Goal: Check status: Check status

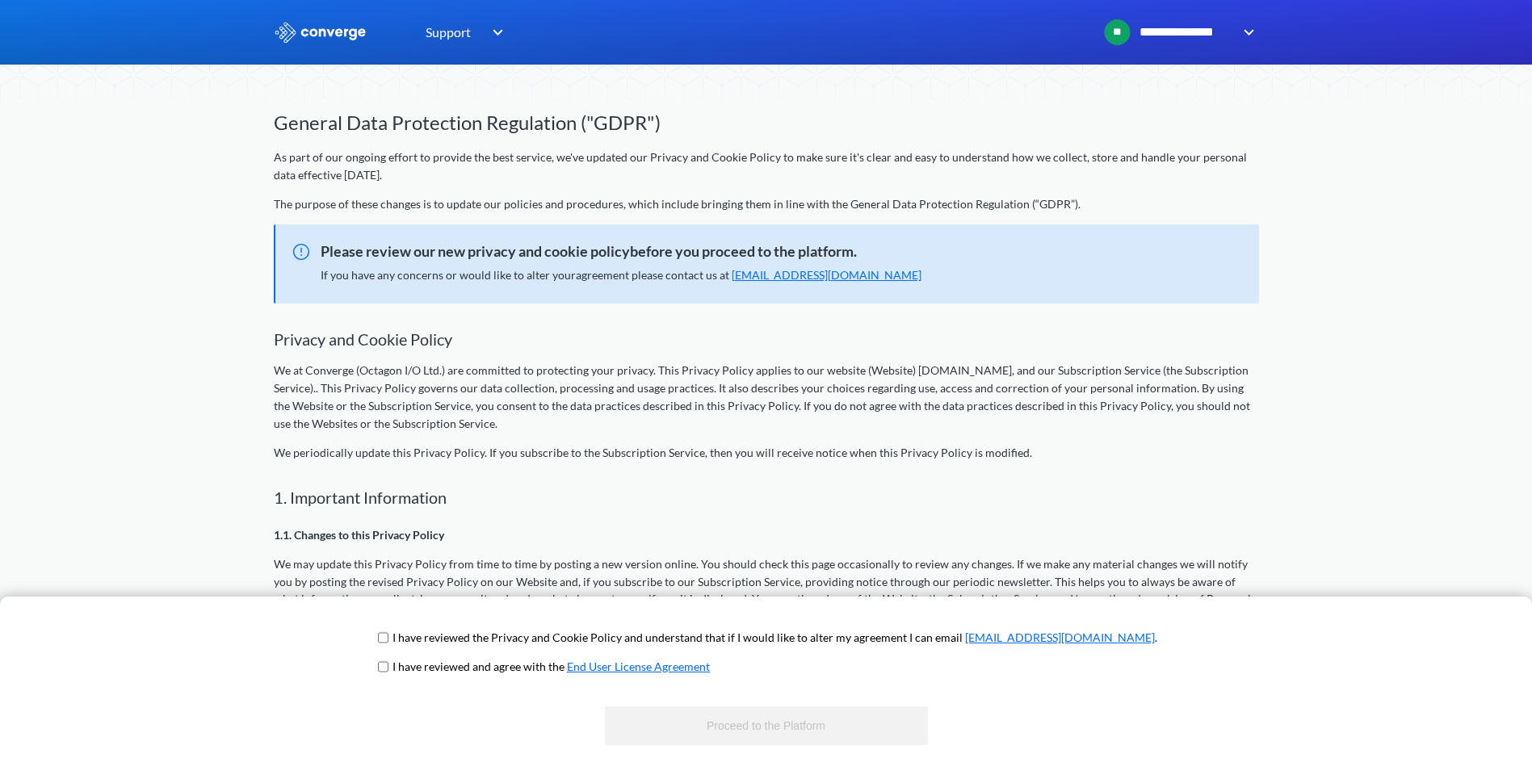
click at [388, 636] on input "checkbox" at bounding box center [383, 638] width 10 height 13
checkbox input "true"
click at [388, 667] on input "checkbox" at bounding box center [383, 667] width 10 height 13
checkbox input "true"
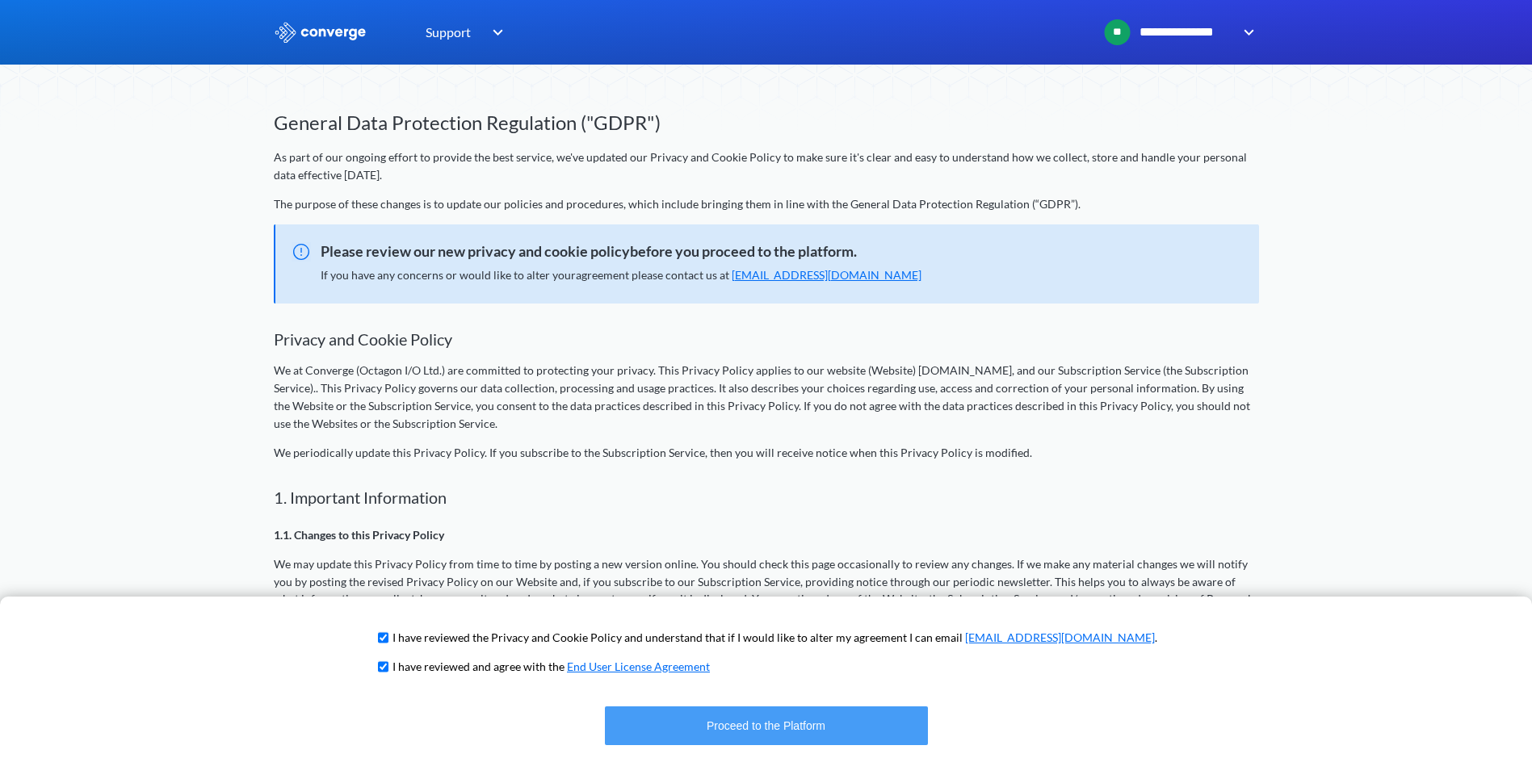
click at [740, 733] on button "Proceed to the Platform" at bounding box center [766, 726] width 323 height 39
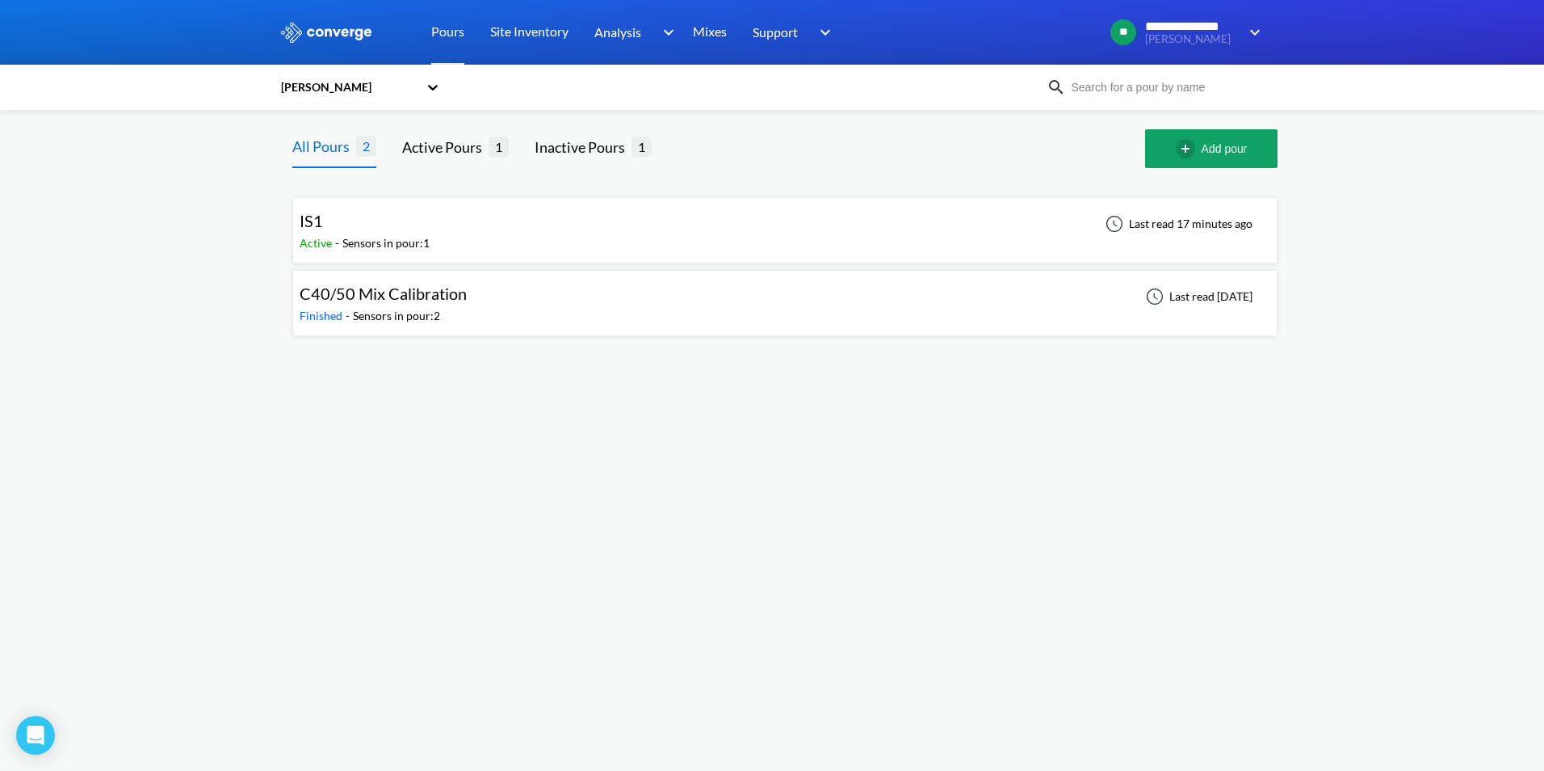
click at [621, 243] on div "IS1 Active - Sensors in pour: 1 Last read 17 minutes ago" at bounding box center [785, 230] width 971 height 52
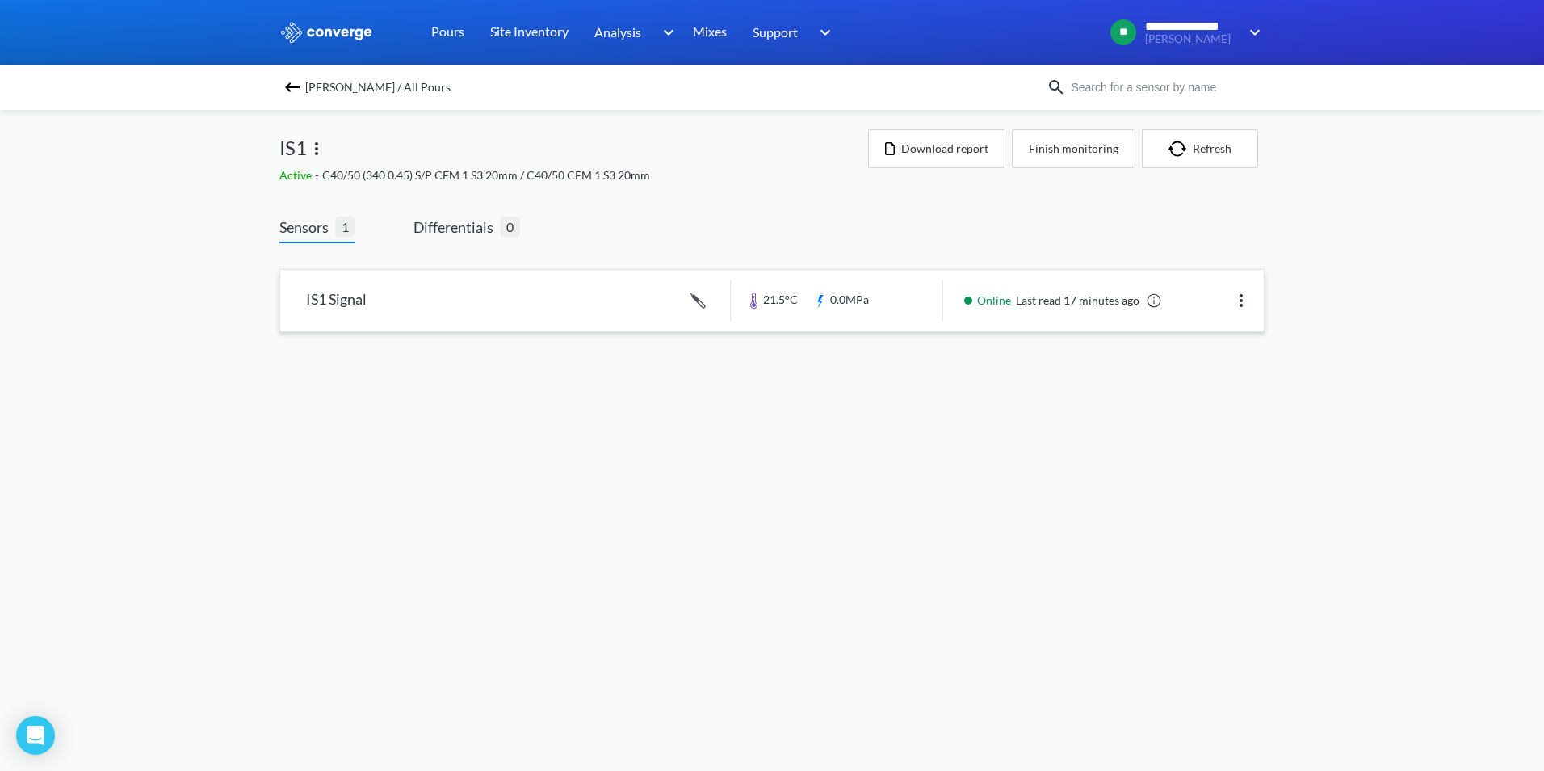
click at [583, 308] on link at bounding box center [772, 300] width 984 height 61
click at [538, 303] on link at bounding box center [772, 300] width 984 height 61
click at [292, 82] on img at bounding box center [292, 87] width 19 height 19
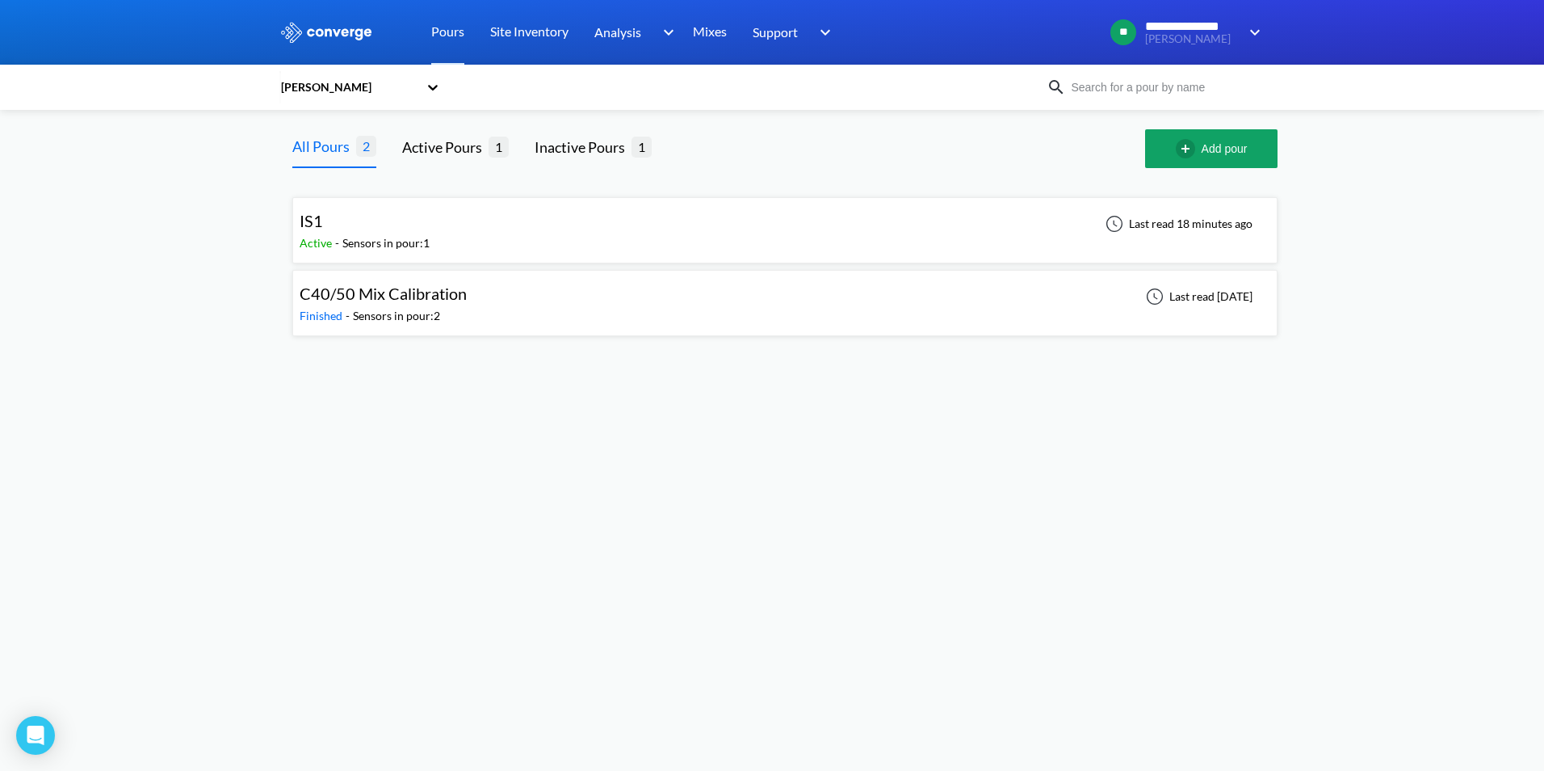
click at [545, 238] on div "IS1 Active - Sensors in pour: 1 Last read 18 minutes ago" at bounding box center [785, 230] width 971 height 52
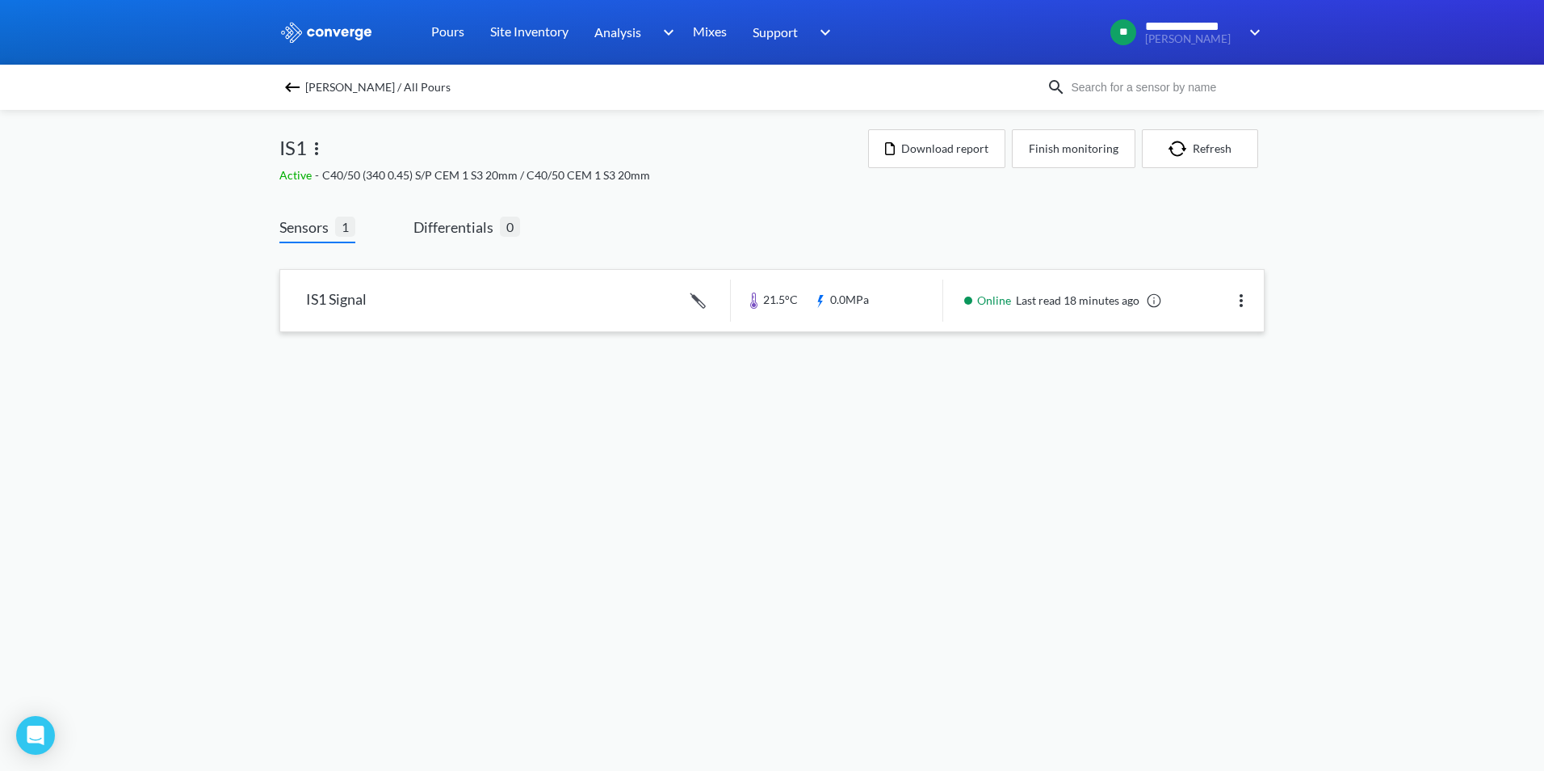
click at [660, 321] on link at bounding box center [772, 300] width 984 height 61
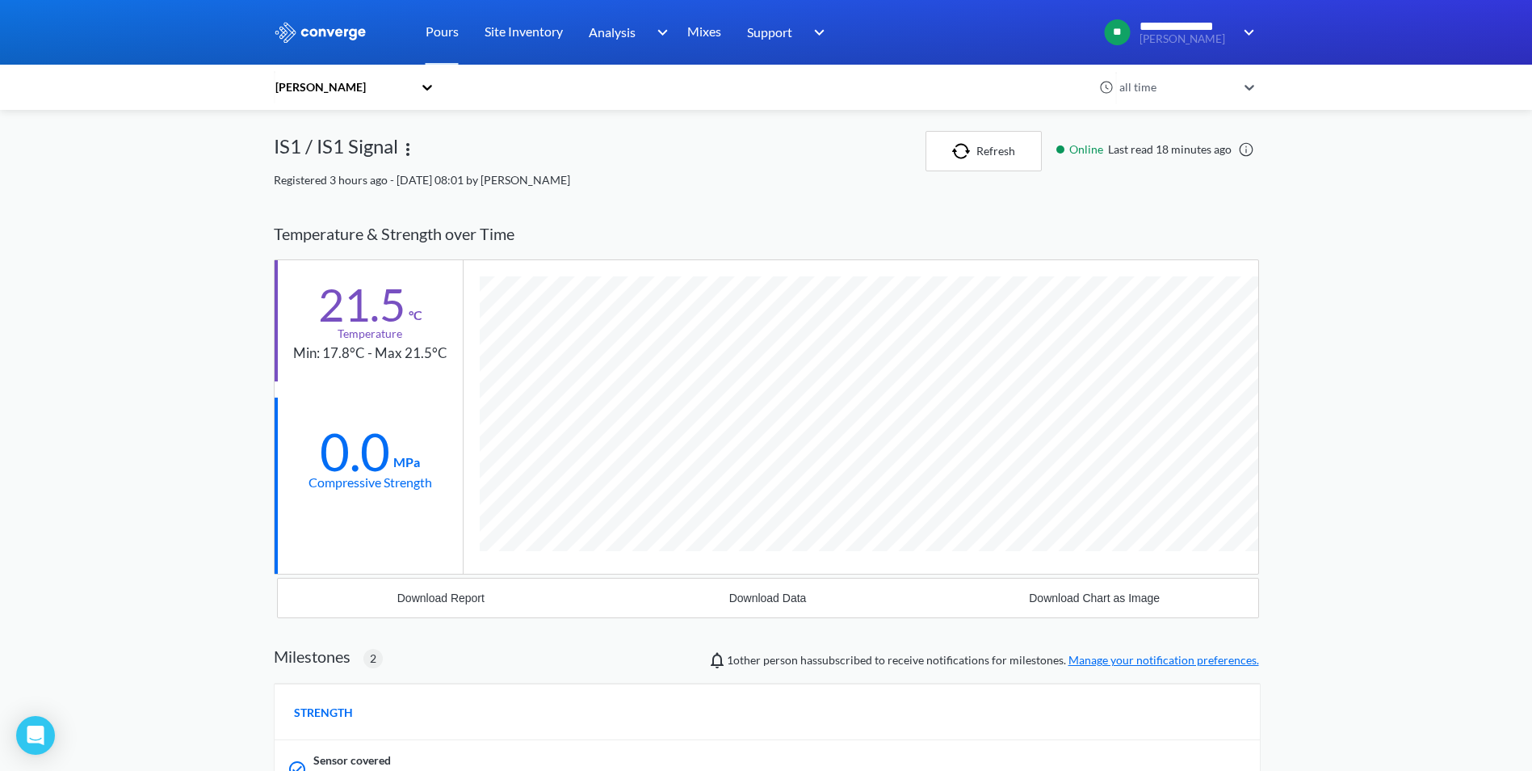
scroll to position [1151, 985]
click at [966, 152] on img "button" at bounding box center [964, 151] width 24 height 16
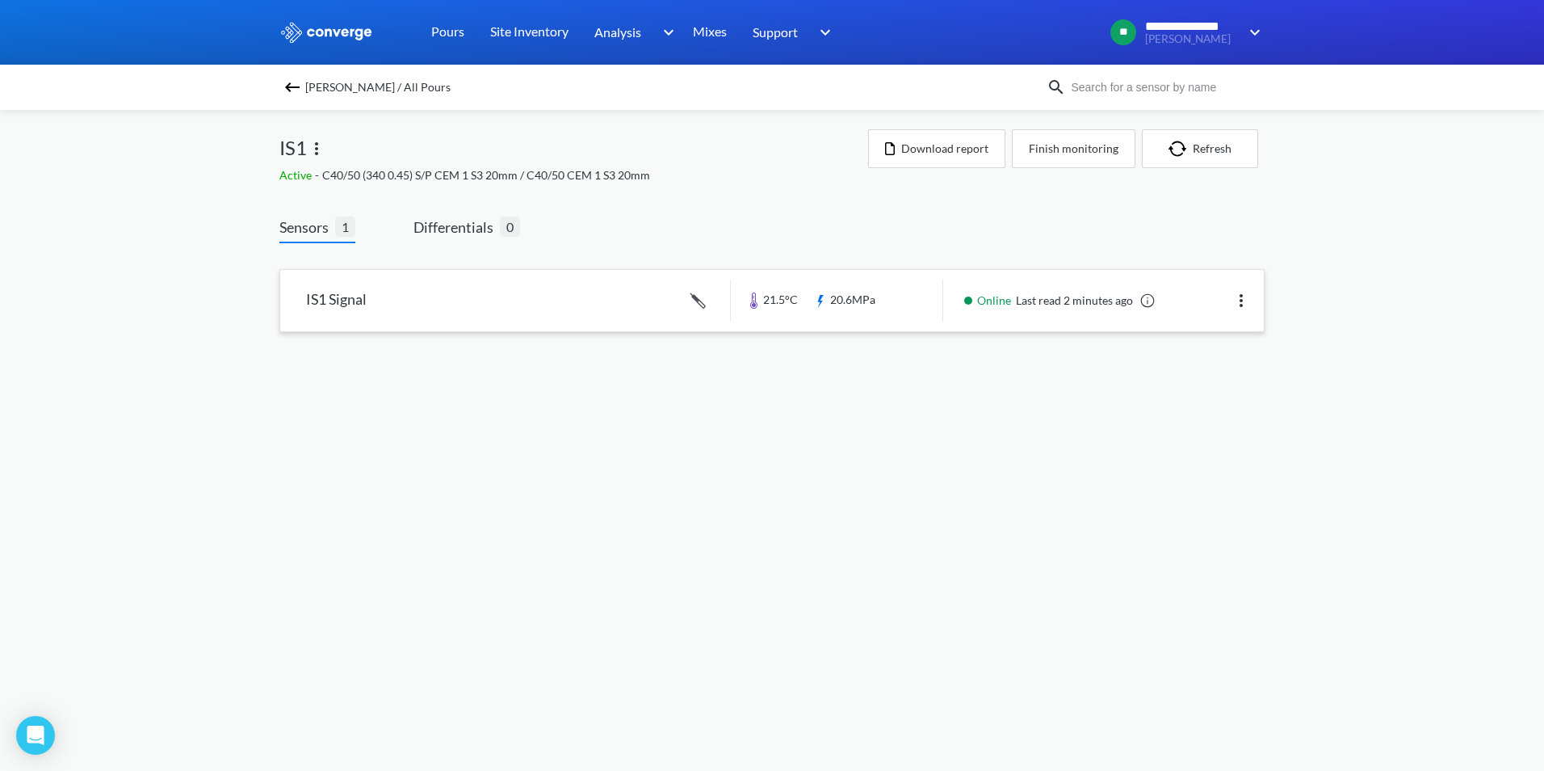
click at [511, 304] on link at bounding box center [772, 300] width 984 height 61
